Goal: Transaction & Acquisition: Purchase product/service

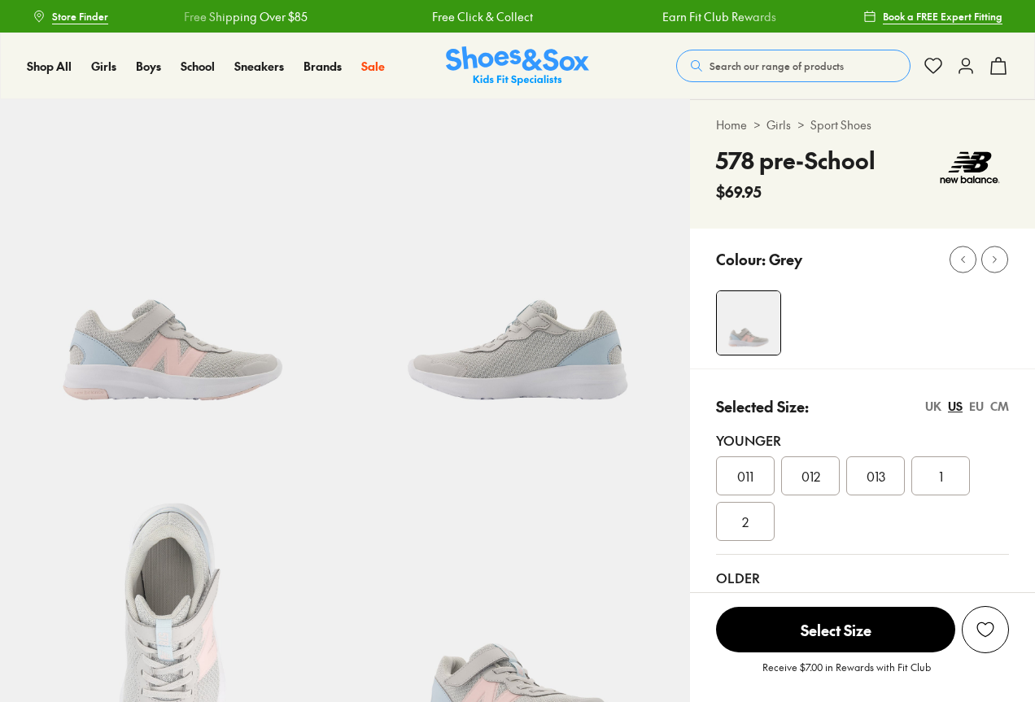
select select "*"
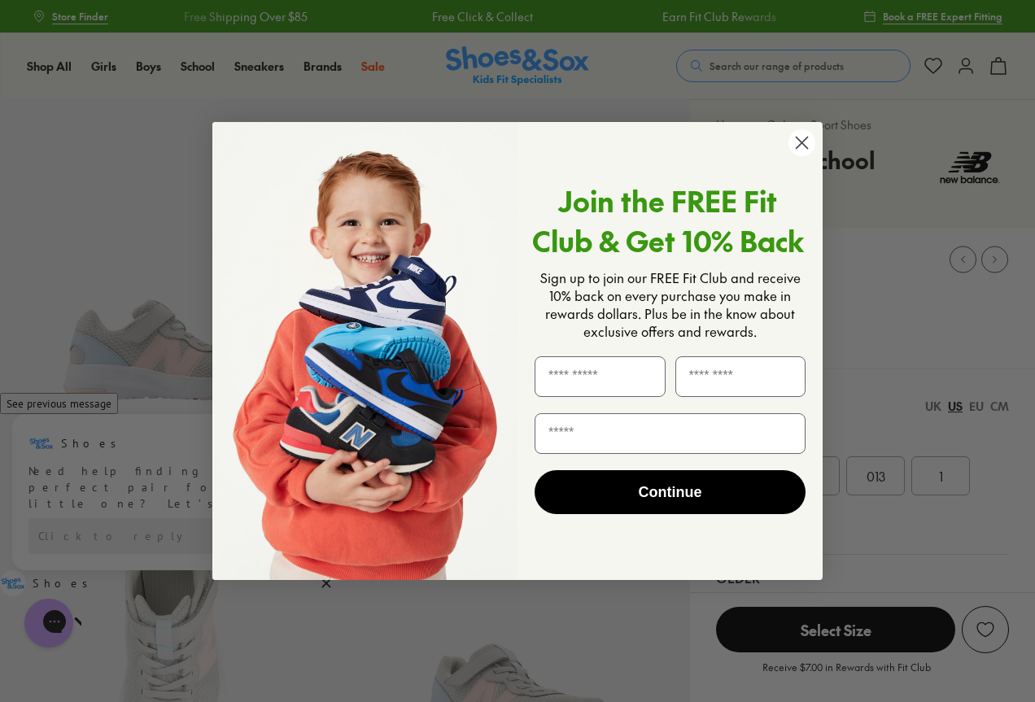
click at [804, 138] on circle "Close dialog" at bounding box center [801, 142] width 27 height 27
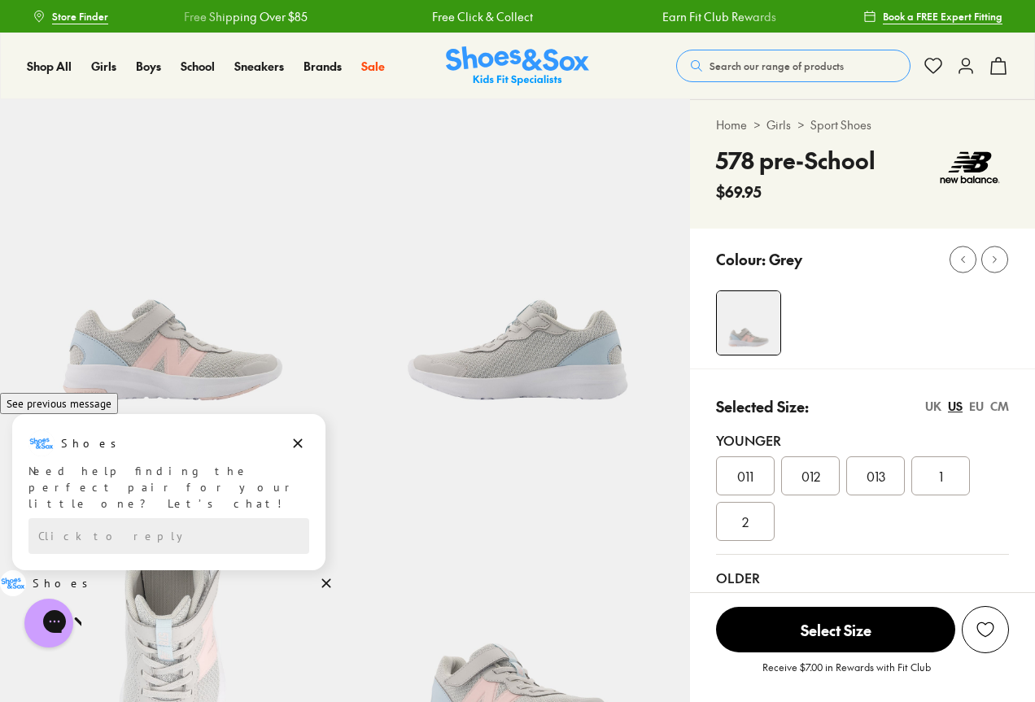
drag, startPoint x: 299, startPoint y: 463, endPoint x: 275, endPoint y: 392, distance: 74.9
click at [299, 453] on icon "Dismiss campaign" at bounding box center [298, 444] width 16 height 20
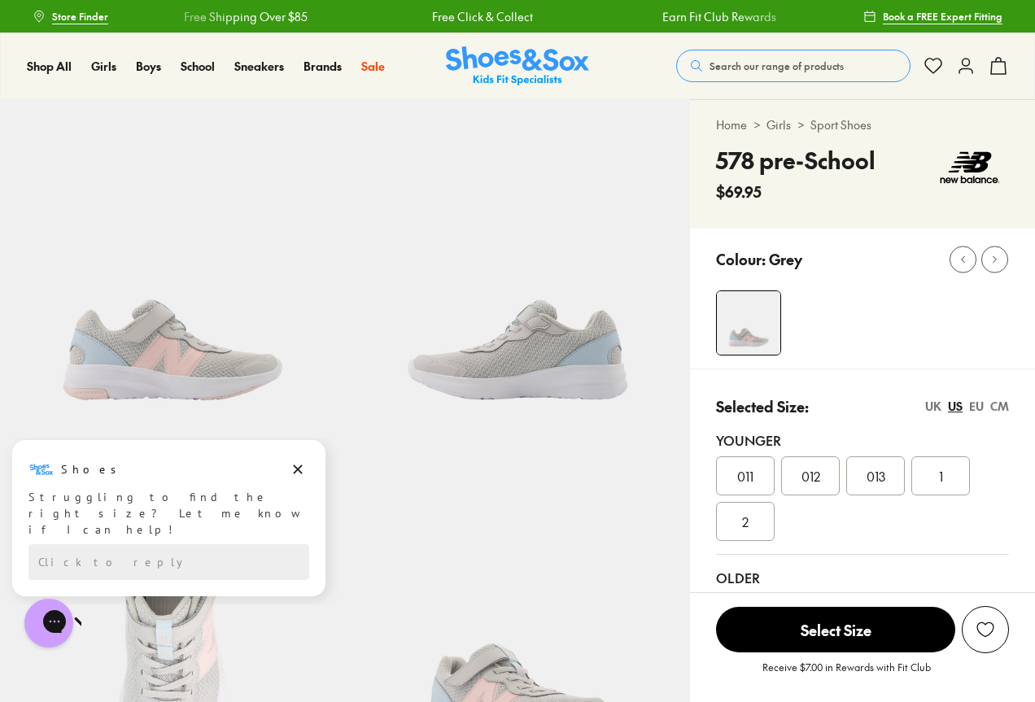
click at [186, 342] on img at bounding box center [172, 271] width 345 height 345
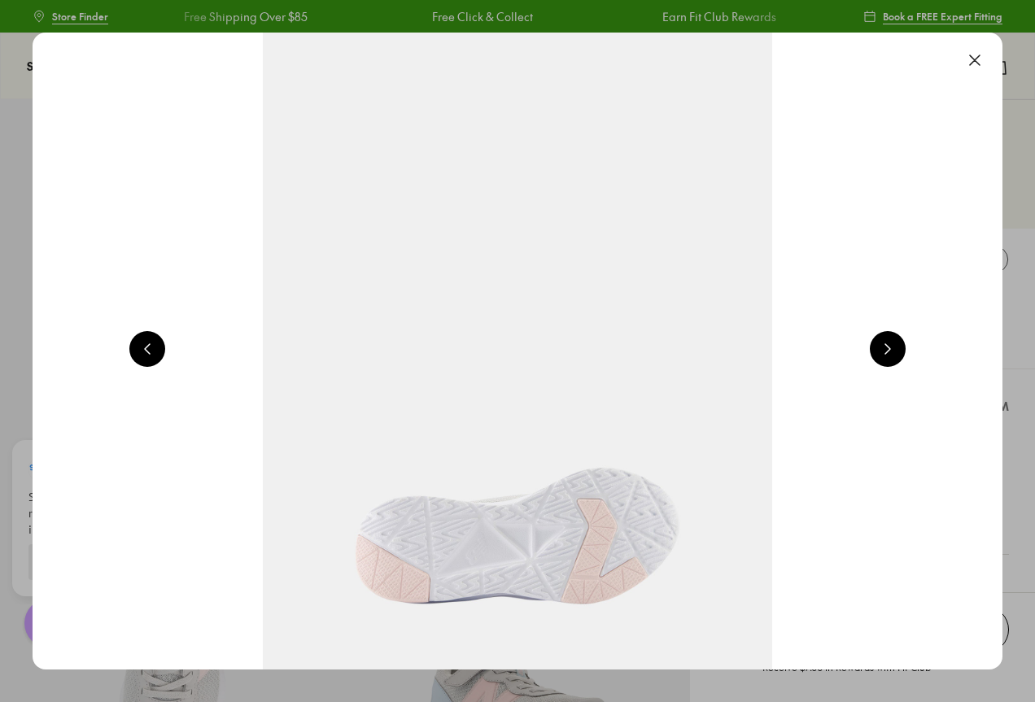
scroll to position [0, 976]
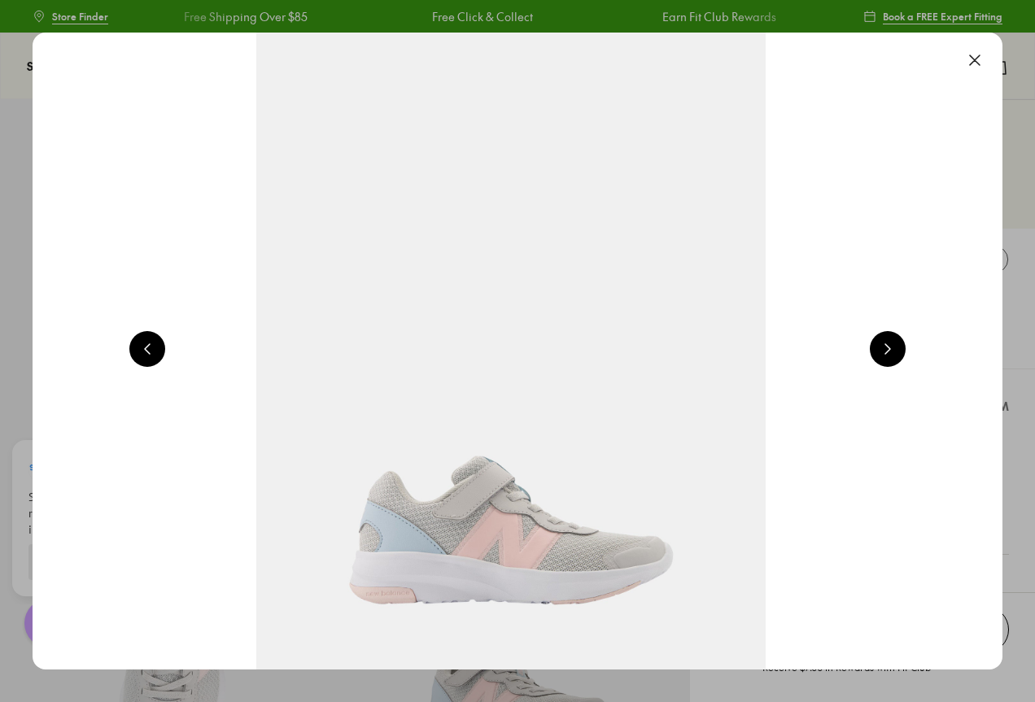
click at [980, 55] on button at bounding box center [975, 60] width 36 height 36
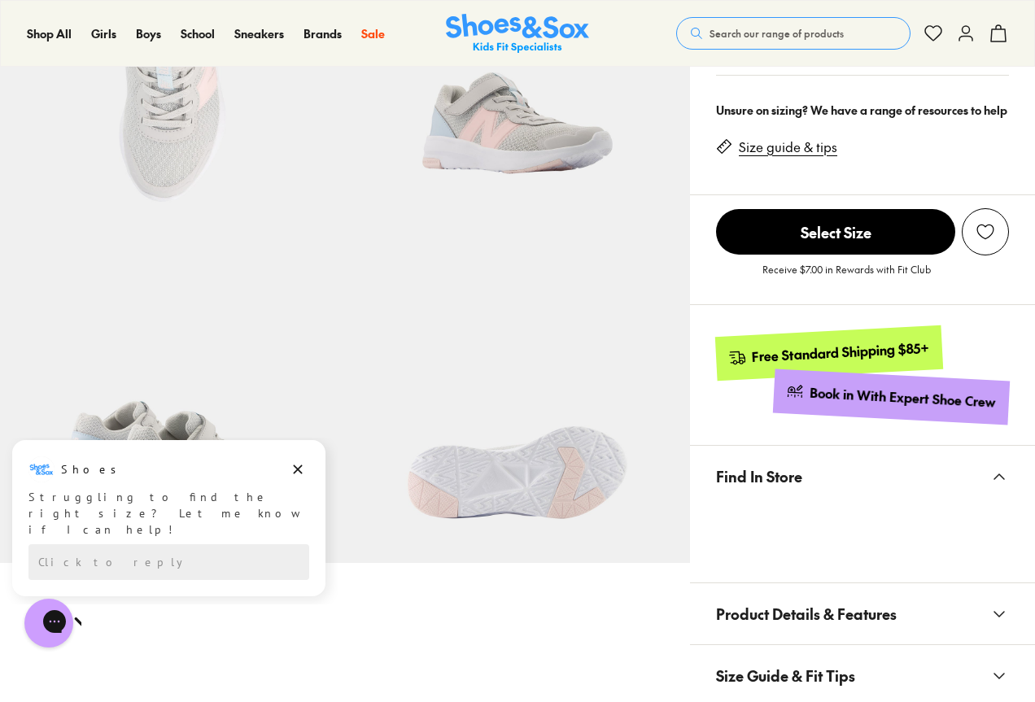
scroll to position [651, 0]
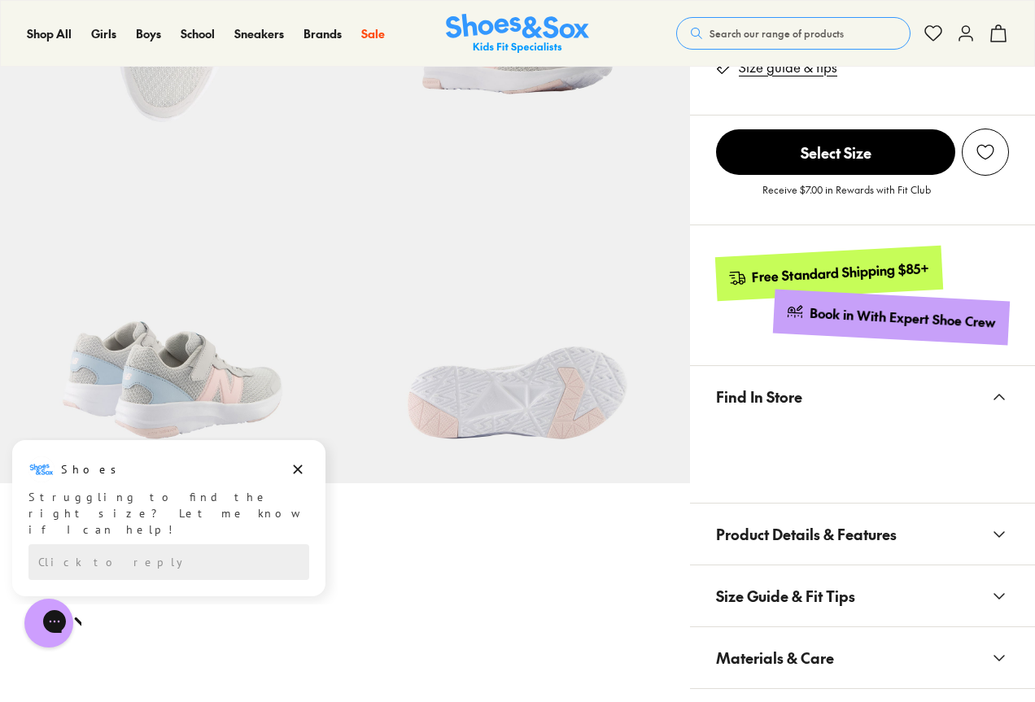
click at [1004, 534] on icon at bounding box center [999, 535] width 20 height 20
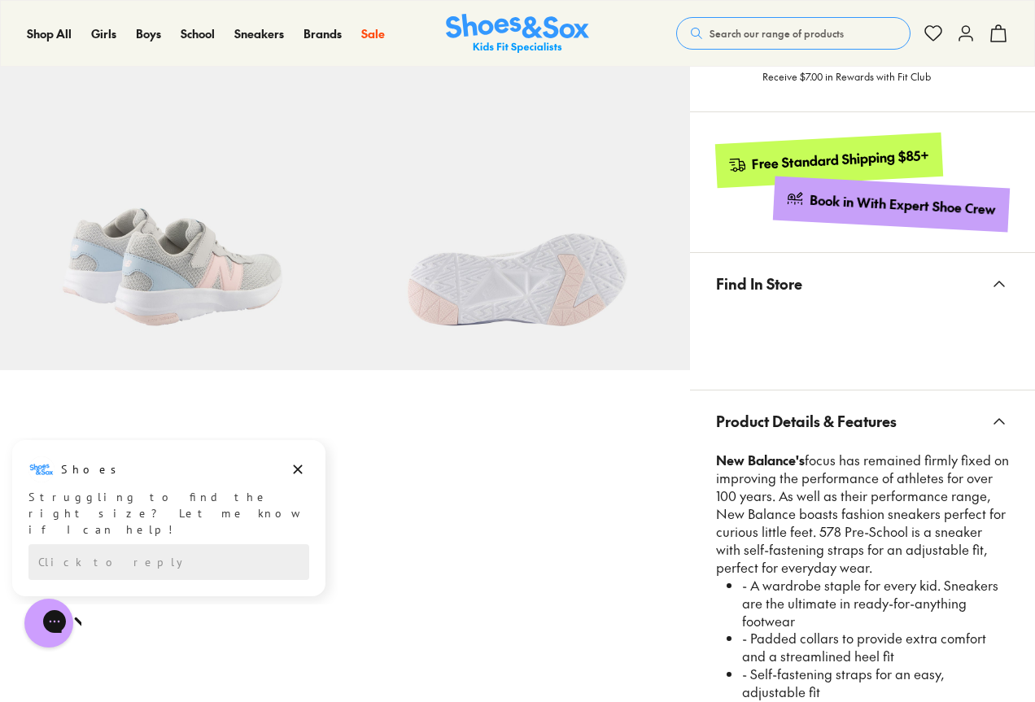
scroll to position [895, 0]
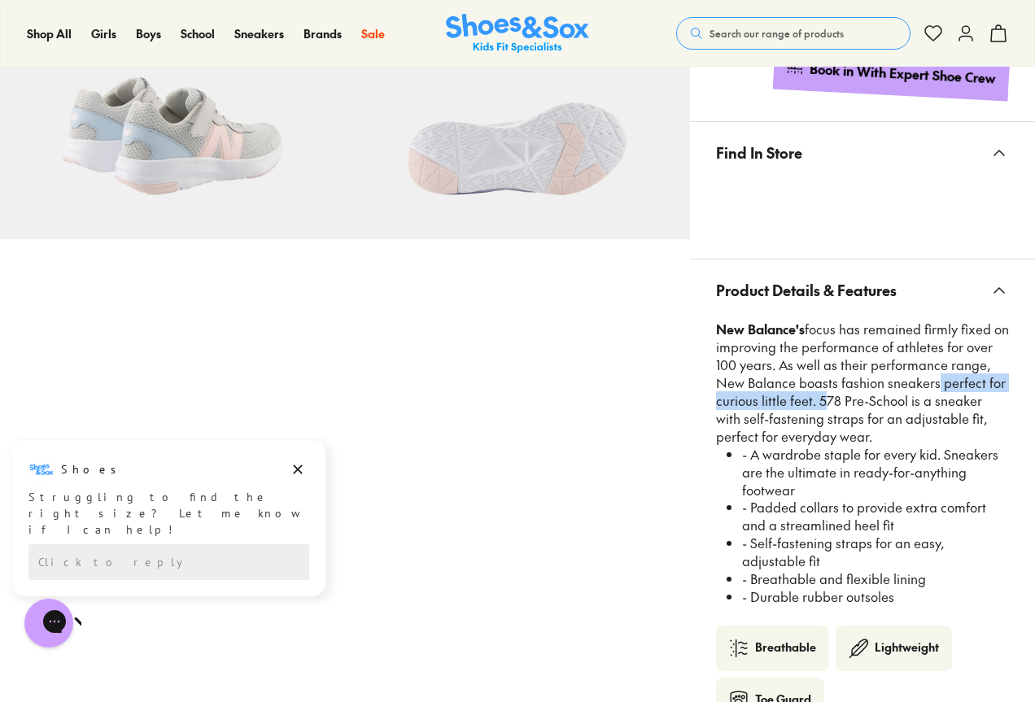
drag, startPoint x: 817, startPoint y: 399, endPoint x: 930, endPoint y: 389, distance: 113.6
click at [930, 389] on p "New Balance's focus has remained firmly fixed on improving the performance of a…" at bounding box center [862, 383] width 293 height 124
click at [608, 368] on div "Pinch & Zoom (100%)" at bounding box center [345, 183] width 690 height 1958
drag, startPoint x: 815, startPoint y: 398, endPoint x: 1002, endPoint y: 434, distance: 190.7
click at [1002, 434] on p "New Balance's focus has remained firmly fixed on improving the performance of a…" at bounding box center [862, 383] width 293 height 124
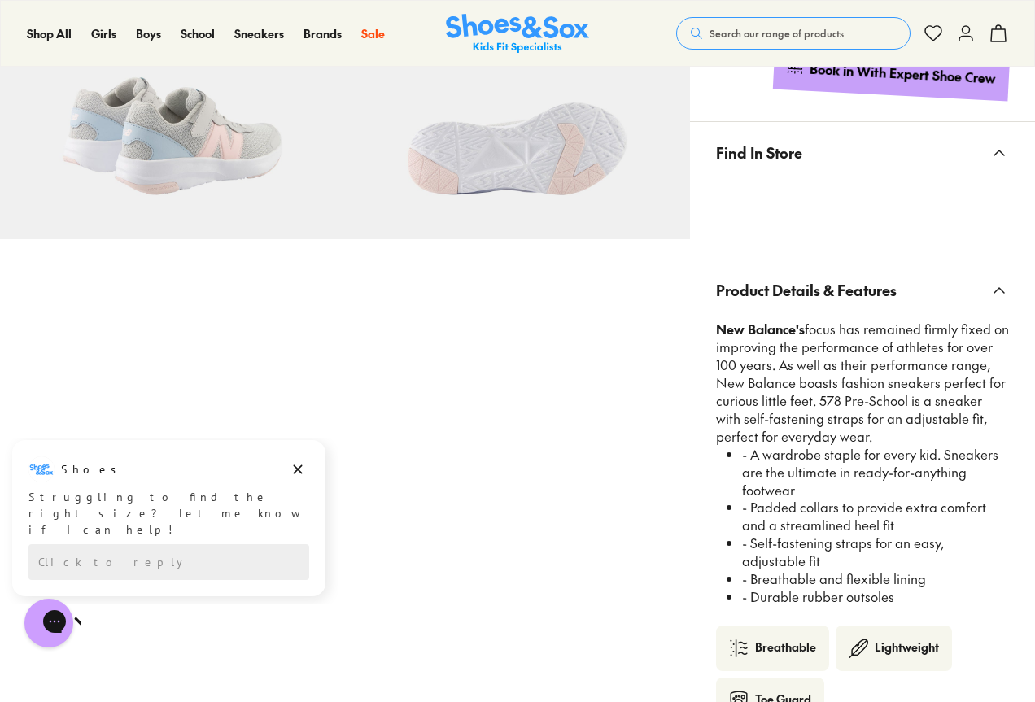
copy p "578 Pre-School is a sneaker with self-fastening straps for an adjustable fit, p…"
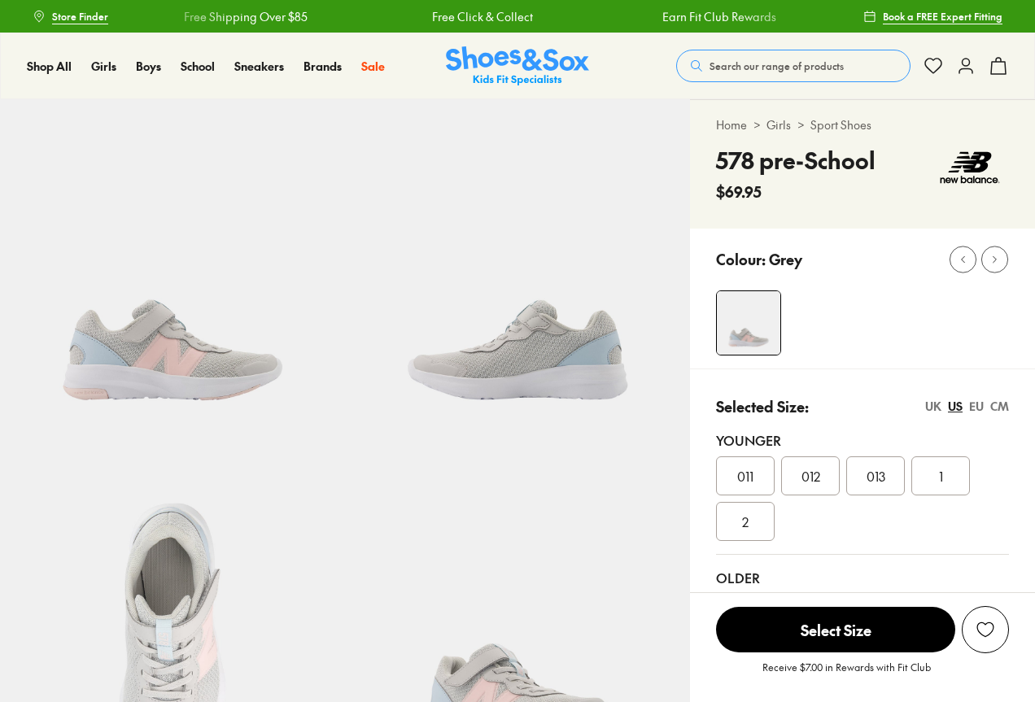
select select "*"
